Goal: Information Seeking & Learning: Learn about a topic

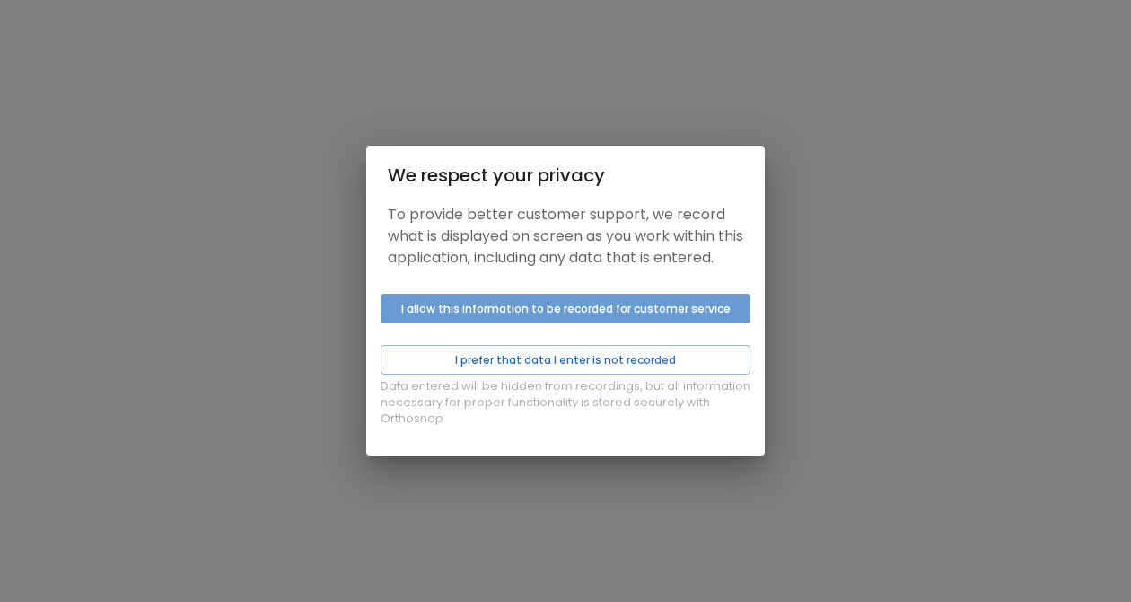
click at [609, 318] on button "I allow this information to be recorded for customer service" at bounding box center [566, 309] width 370 height 30
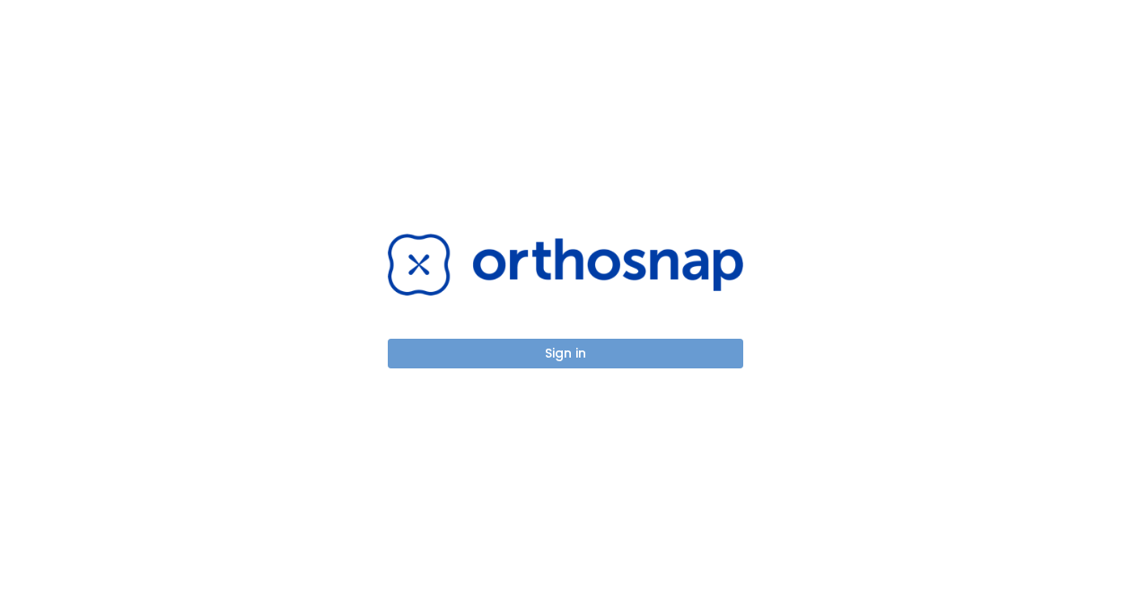
click at [575, 362] on button "Sign in" at bounding box center [566, 353] width 356 height 30
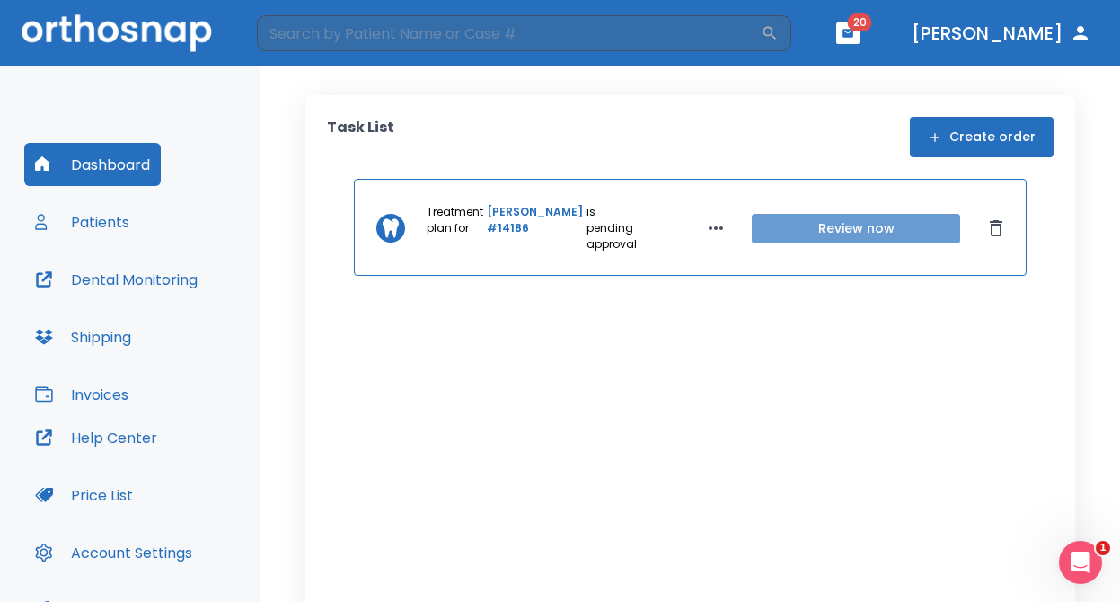
click at [817, 227] on button "Review now" at bounding box center [856, 229] width 208 height 30
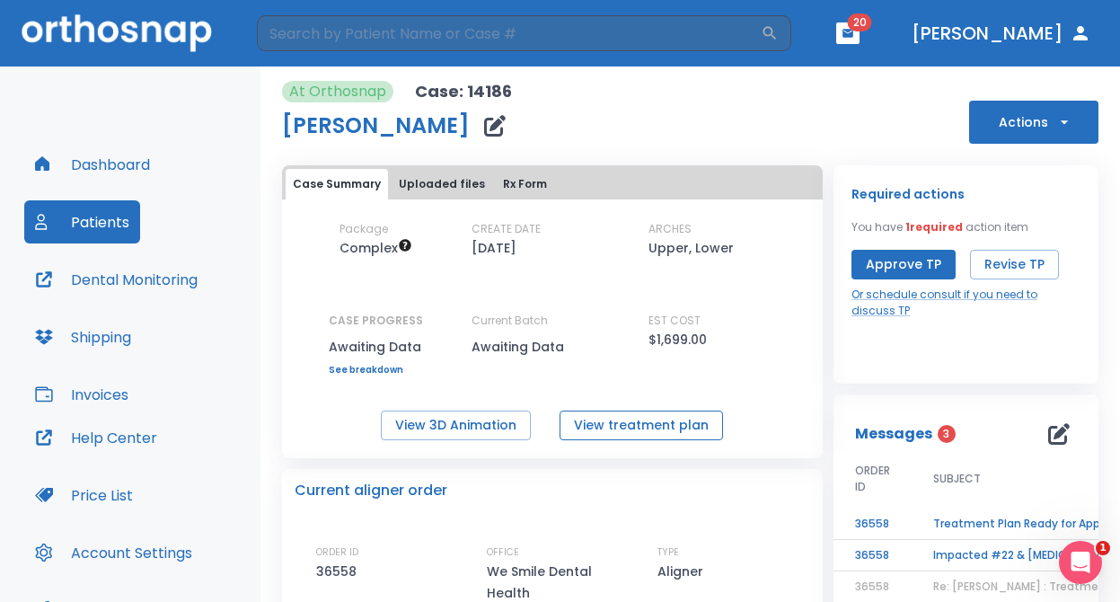
click at [648, 427] on button "View treatment plan" at bounding box center [640, 425] width 163 height 30
click at [425, 430] on button "View 3D Animation" at bounding box center [456, 425] width 150 height 30
